Goal: Task Accomplishment & Management: Manage account settings

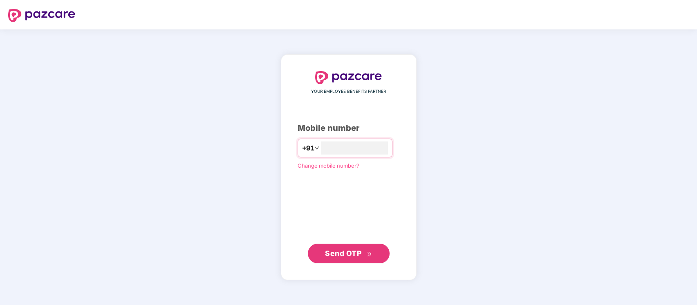
click at [328, 146] on input "number" at bounding box center [354, 147] width 67 height 13
type input "****"
